Goal: Transaction & Acquisition: Purchase product/service

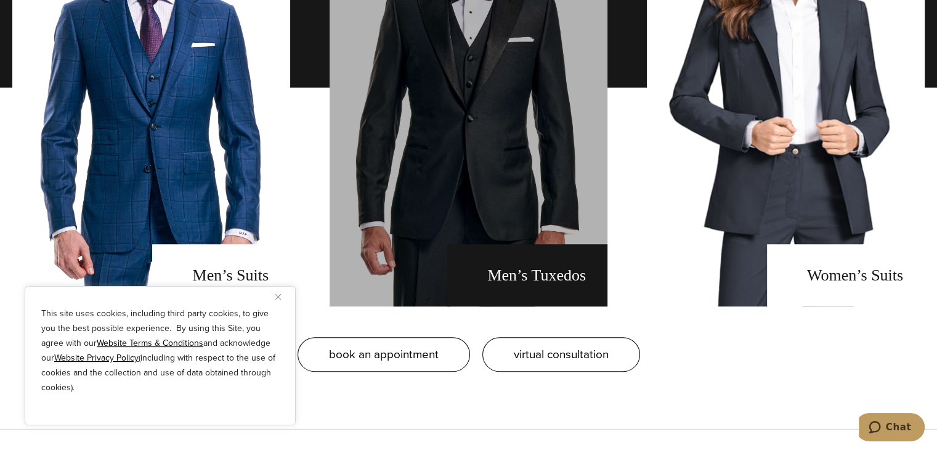
scroll to position [1170, 0]
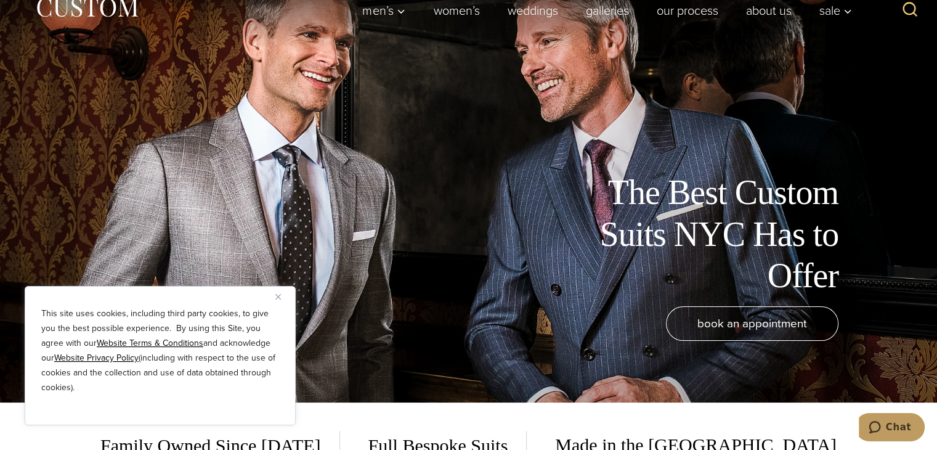
scroll to position [123, 0]
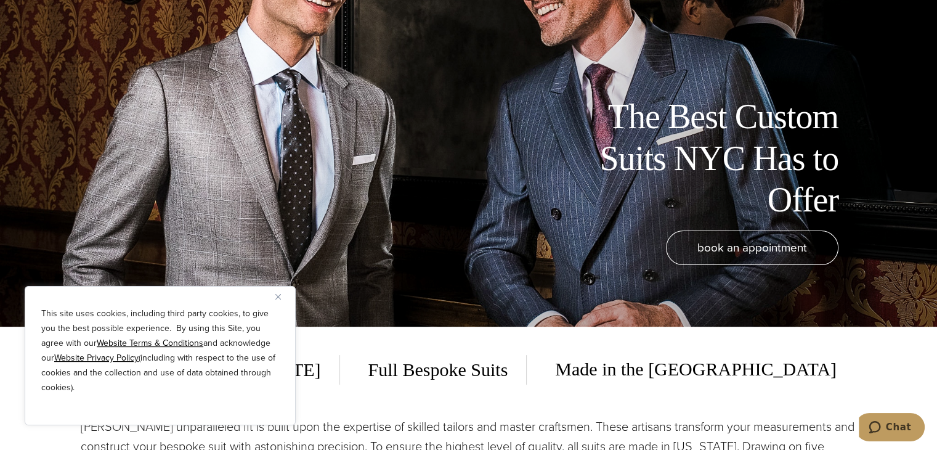
click at [280, 294] on img "Close" at bounding box center [278, 297] width 6 height 6
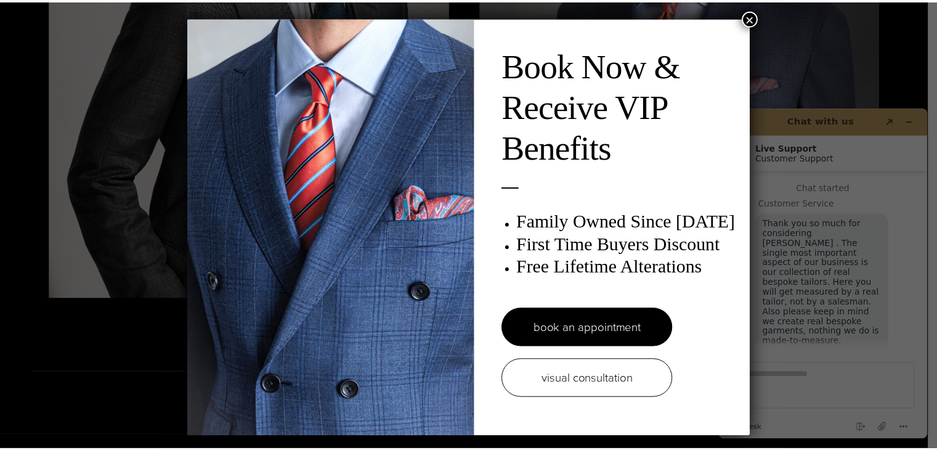
scroll to position [14, 0]
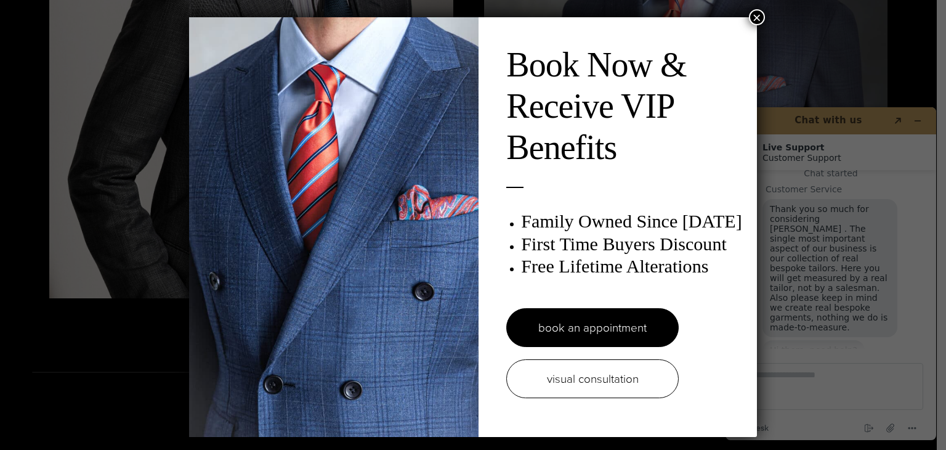
click at [756, 17] on button "×" at bounding box center [757, 17] width 16 height 16
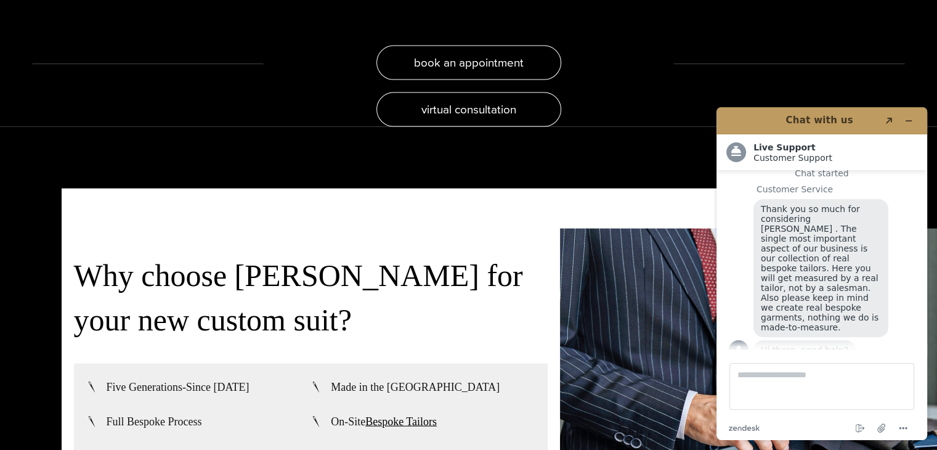
scroll to position [2341, 0]
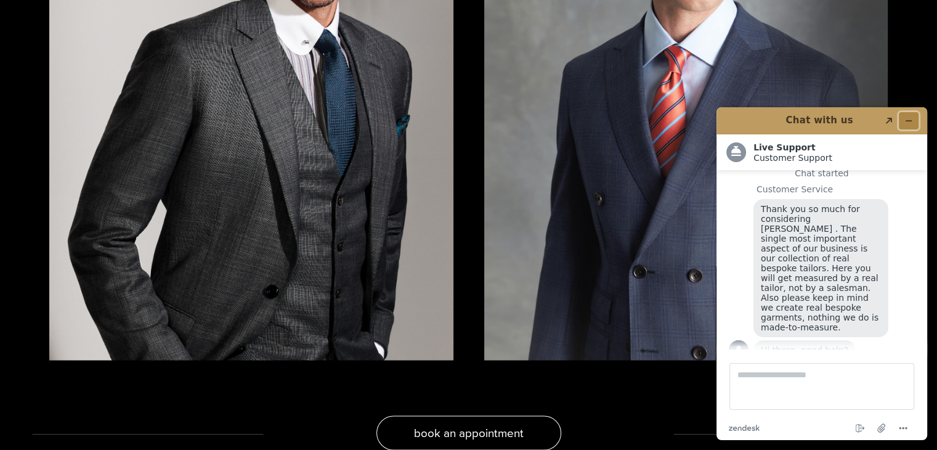
click at [909, 115] on button "Minimize widget" at bounding box center [909, 120] width 20 height 17
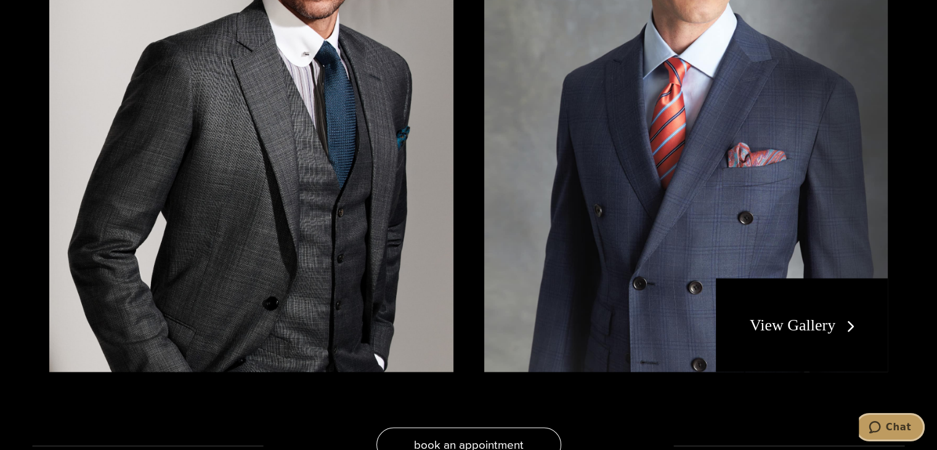
scroll to position [2402, 0]
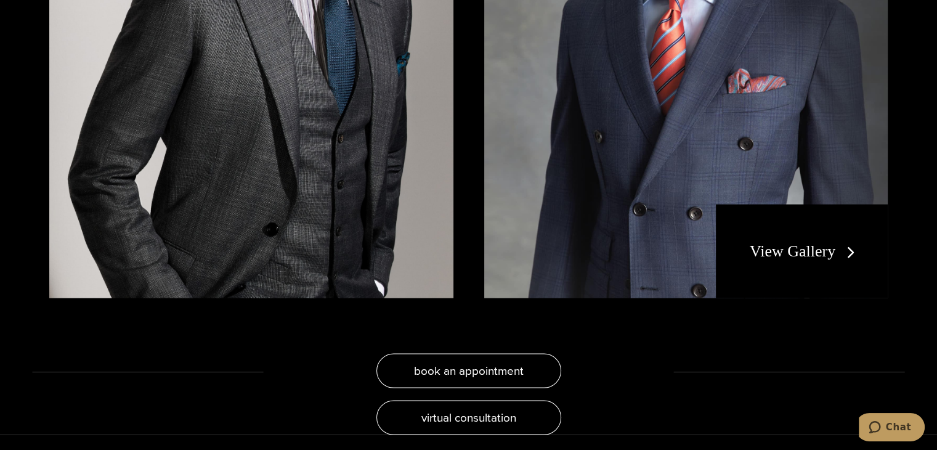
click at [817, 248] on link "View Gallery" at bounding box center [805, 251] width 110 height 18
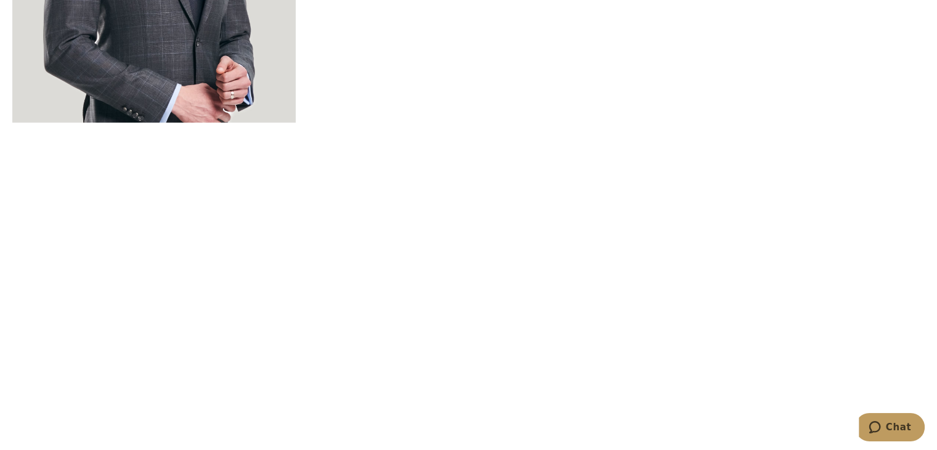
scroll to position [4312, 0]
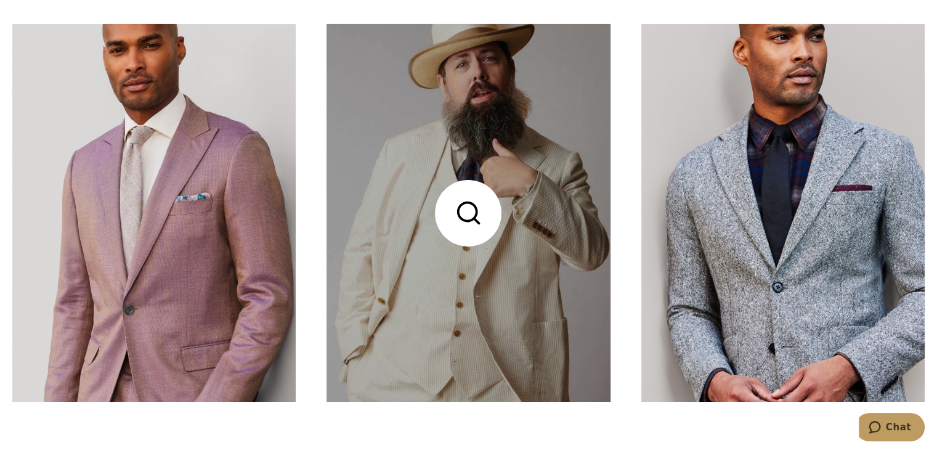
click at [478, 222] on link at bounding box center [467, 213] width 283 height 378
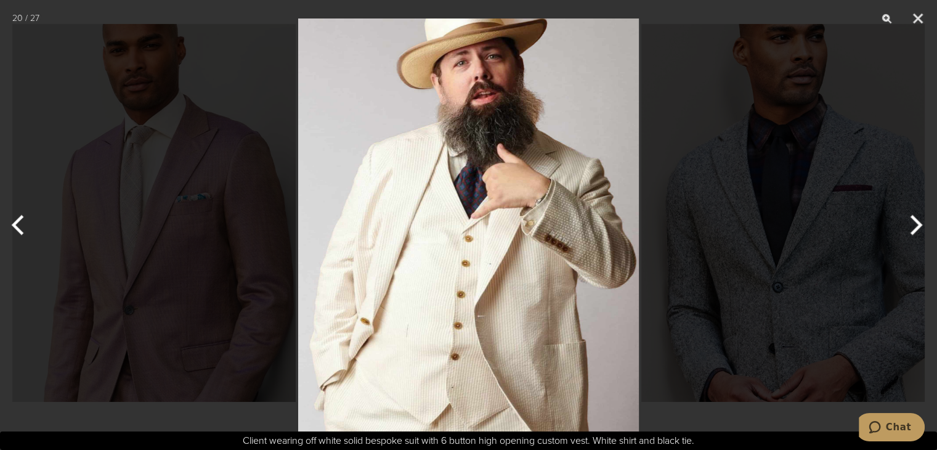
click at [187, 239] on div at bounding box center [468, 225] width 937 height 450
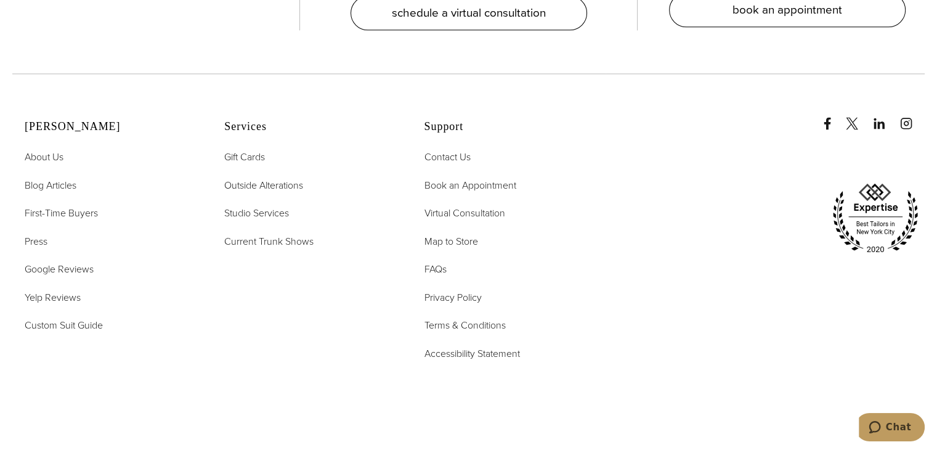
scroll to position [6406, 0]
